Goal: Navigation & Orientation: Find specific page/section

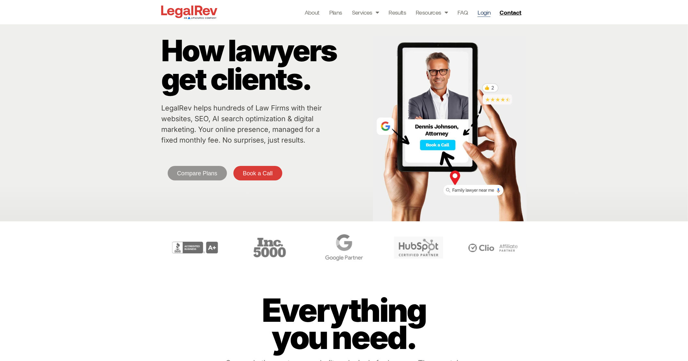
click at [483, 12] on link "Login" at bounding box center [483, 12] width 13 height 9
